Goal: Information Seeking & Learning: Find specific page/section

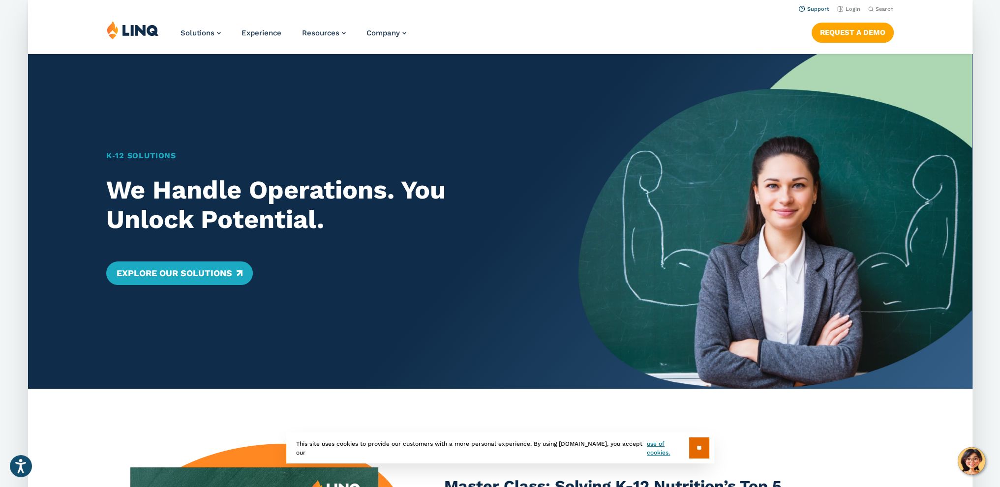
click at [816, 11] on link "Support" at bounding box center [813, 9] width 30 height 6
